Goal: Navigation & Orientation: Understand site structure

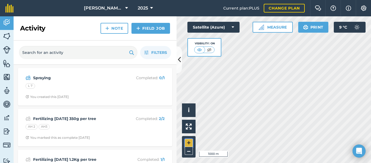
click at [188, 140] on button "+" at bounding box center [189, 143] width 8 height 8
